Goal: Use online tool/utility: Utilize a website feature to perform a specific function

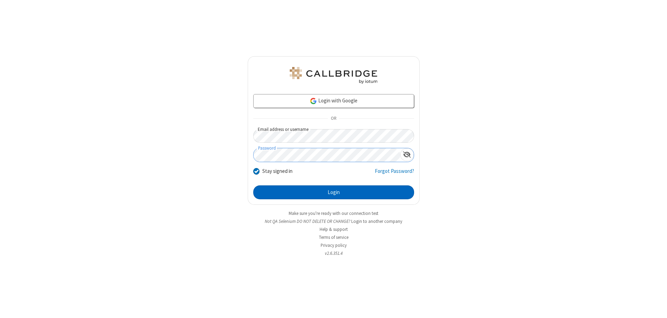
click at [334, 193] on button "Login" at bounding box center [333, 193] width 161 height 14
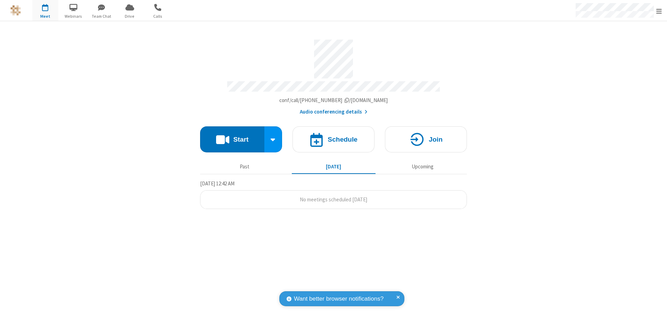
click at [232, 136] on button "Start" at bounding box center [232, 140] width 64 height 26
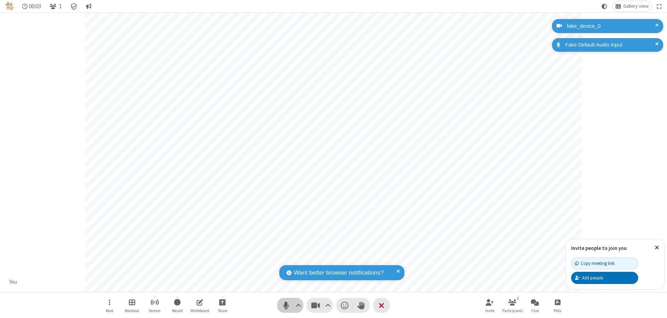
click at [286, 306] on span "Mute (⌘+Shift+A)" at bounding box center [286, 306] width 10 height 10
click at [286, 306] on span "Unmute (⌘+Shift+A)" at bounding box center [286, 306] width 10 height 10
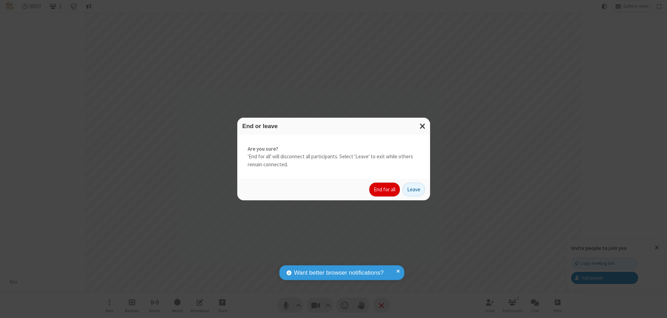
click at [385, 190] on button "End for all" at bounding box center [385, 190] width 31 height 14
